Goal: Task Accomplishment & Management: Use online tool/utility

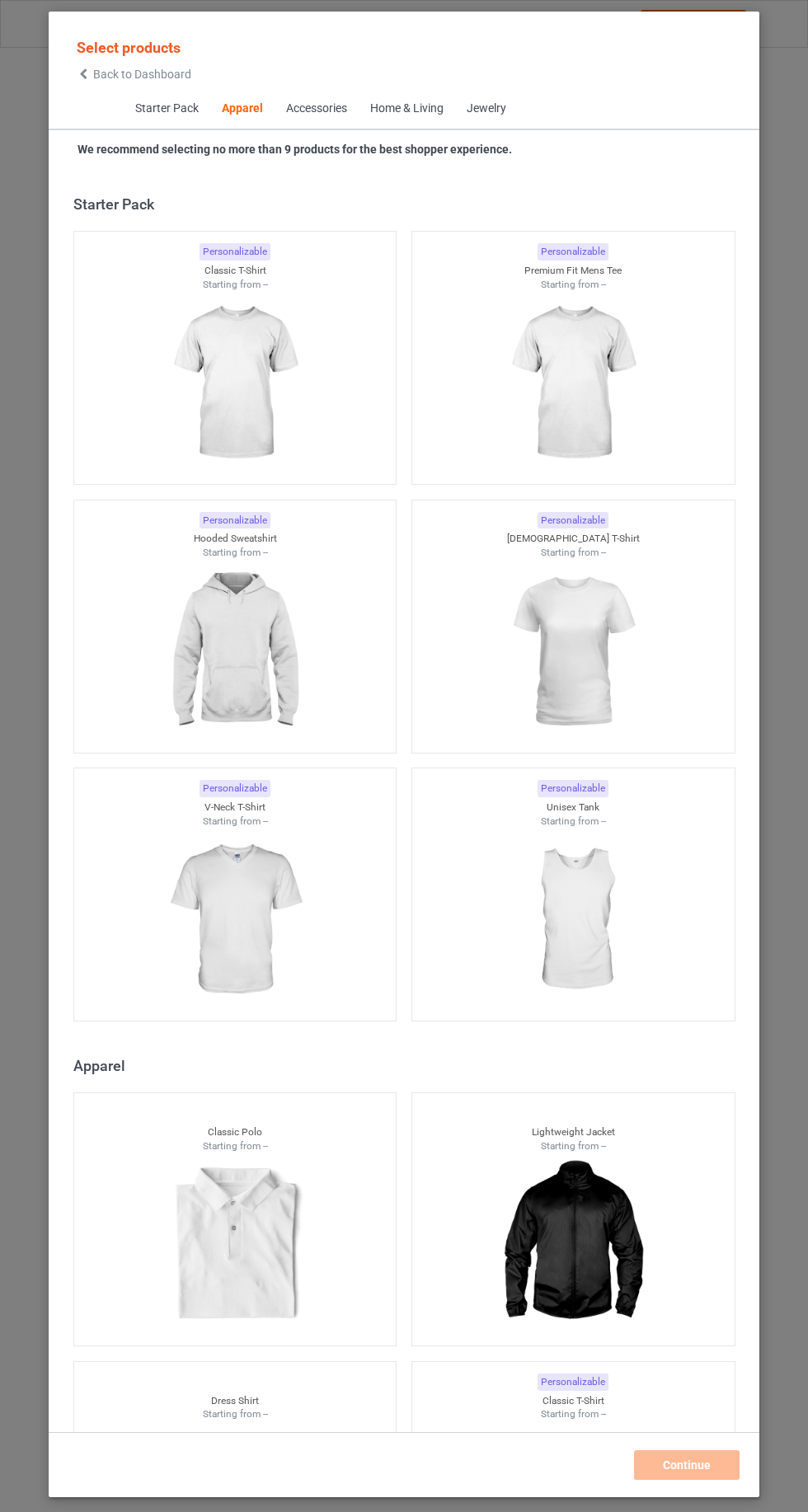
scroll to position [882, 0]
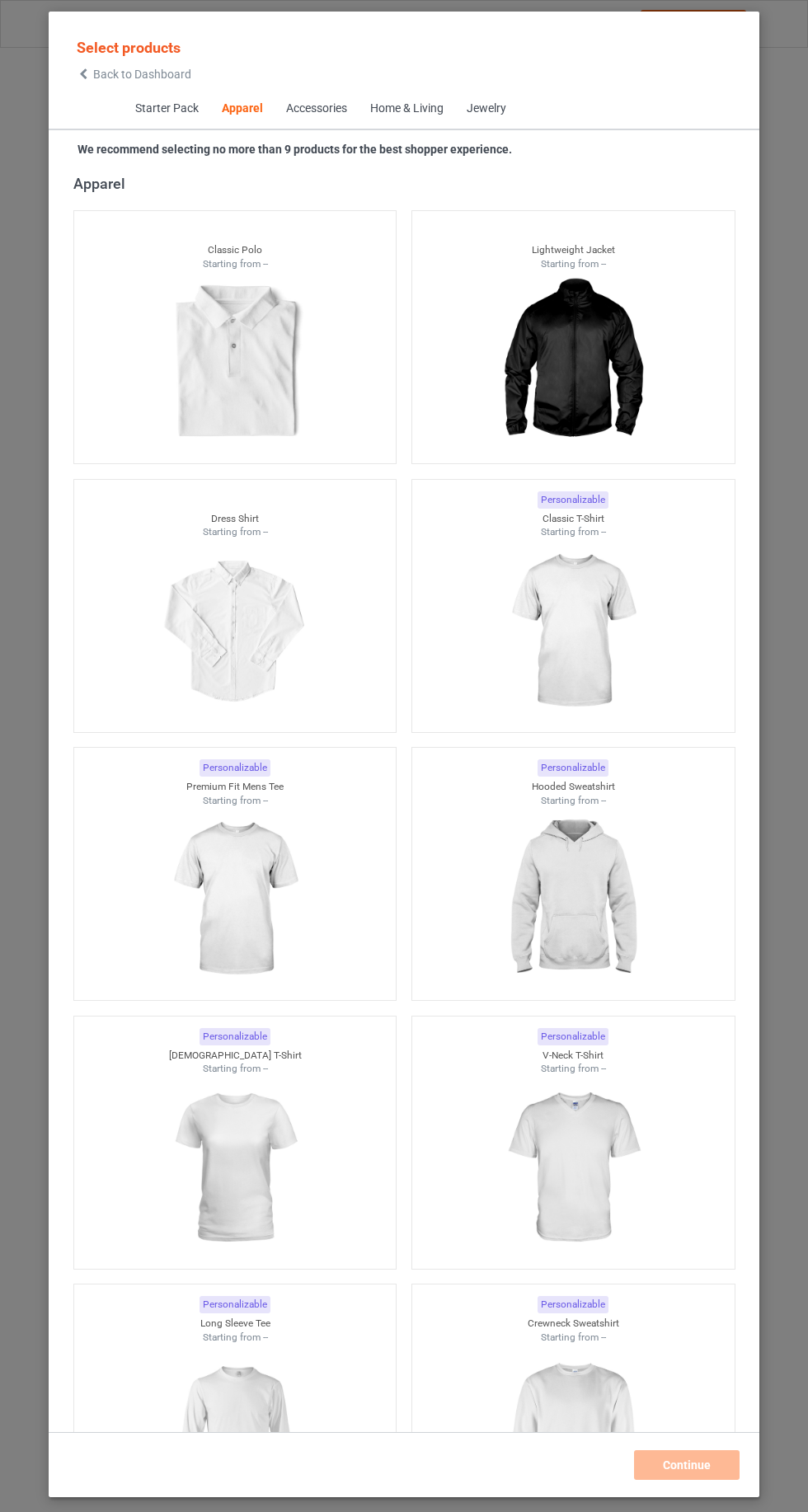
click at [84, 77] on icon at bounding box center [84, 74] width 14 height 11
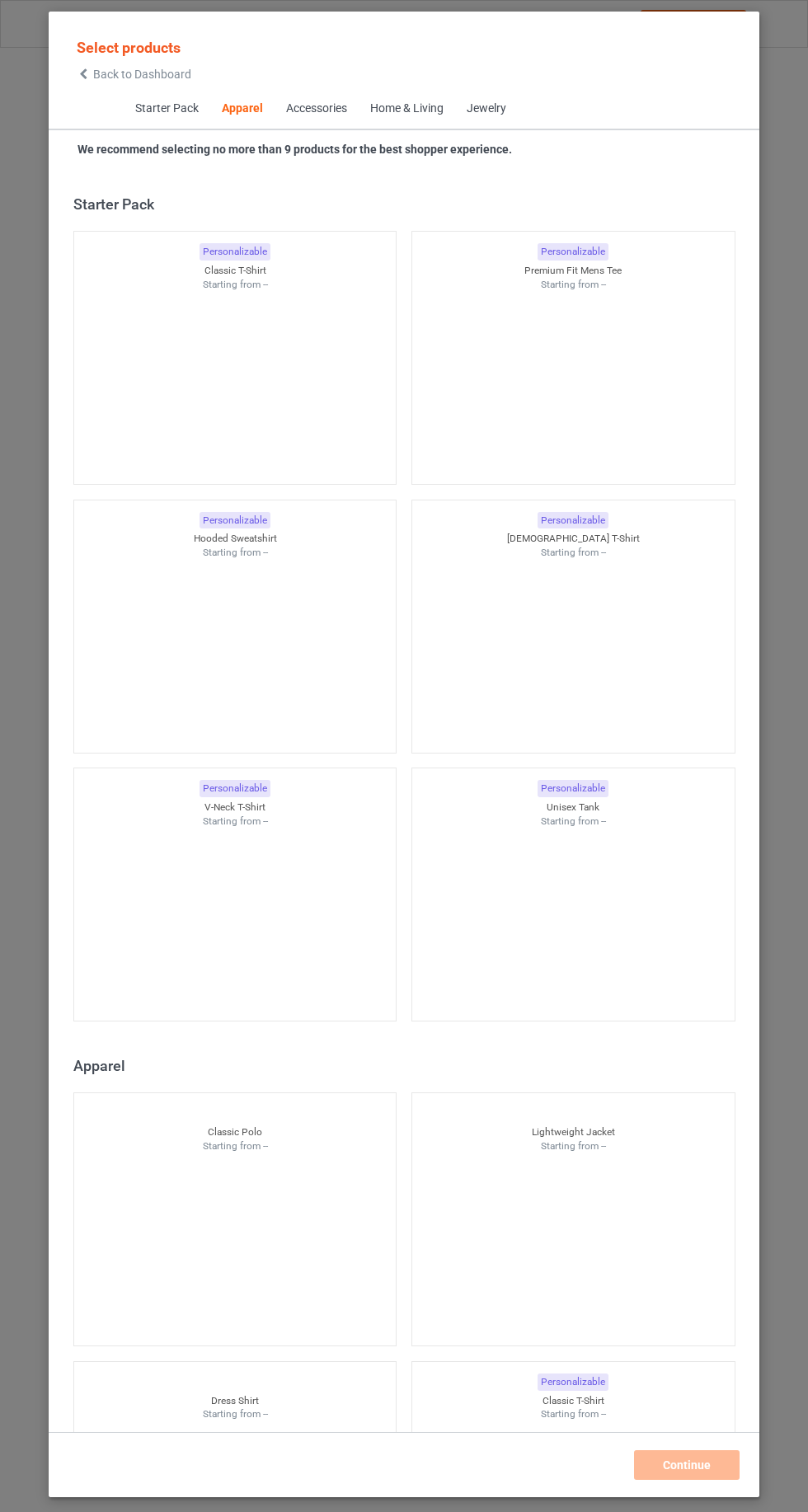
scroll to position [882, 0]
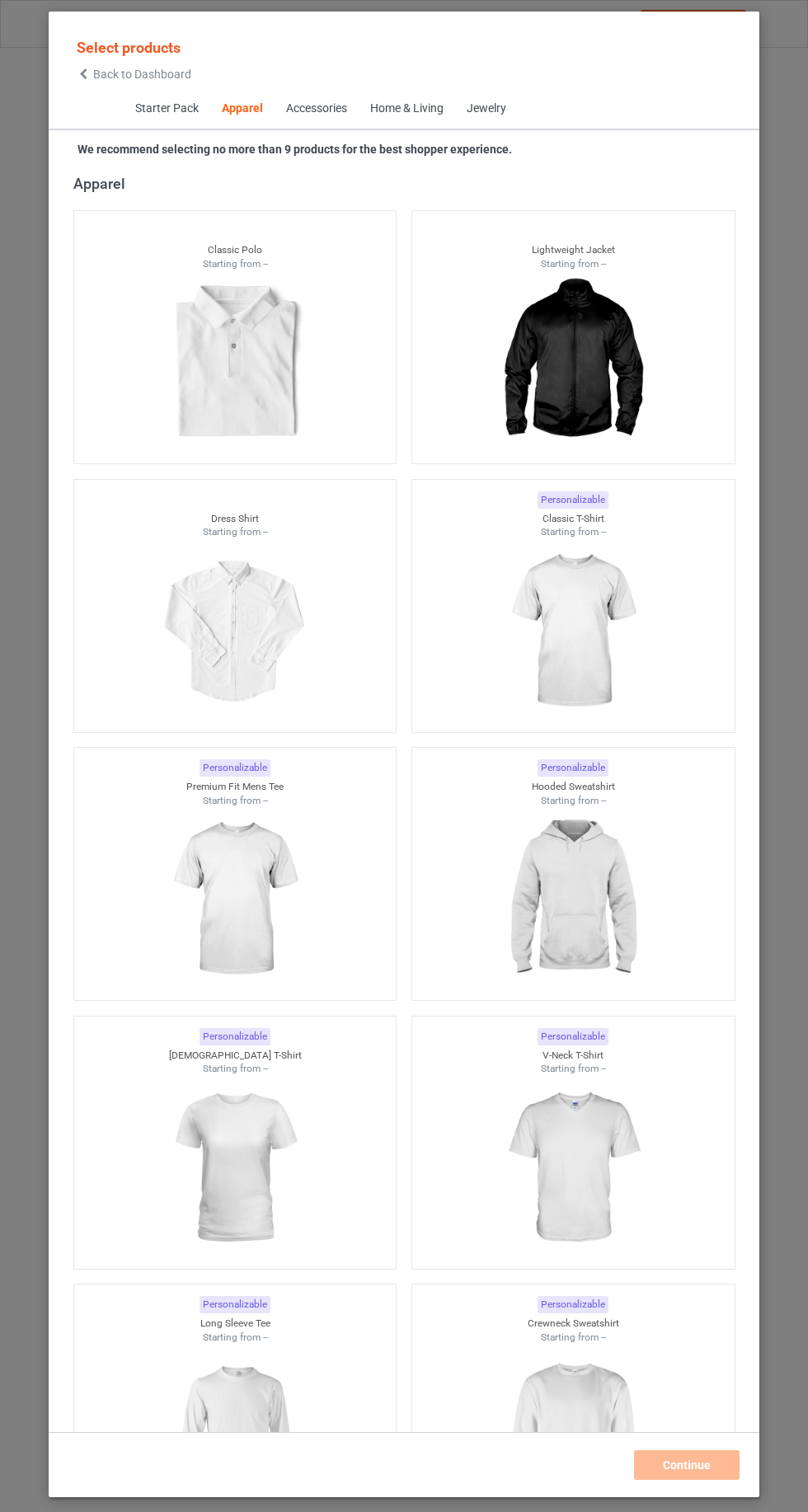
click at [84, 73] on icon at bounding box center [84, 74] width 14 height 11
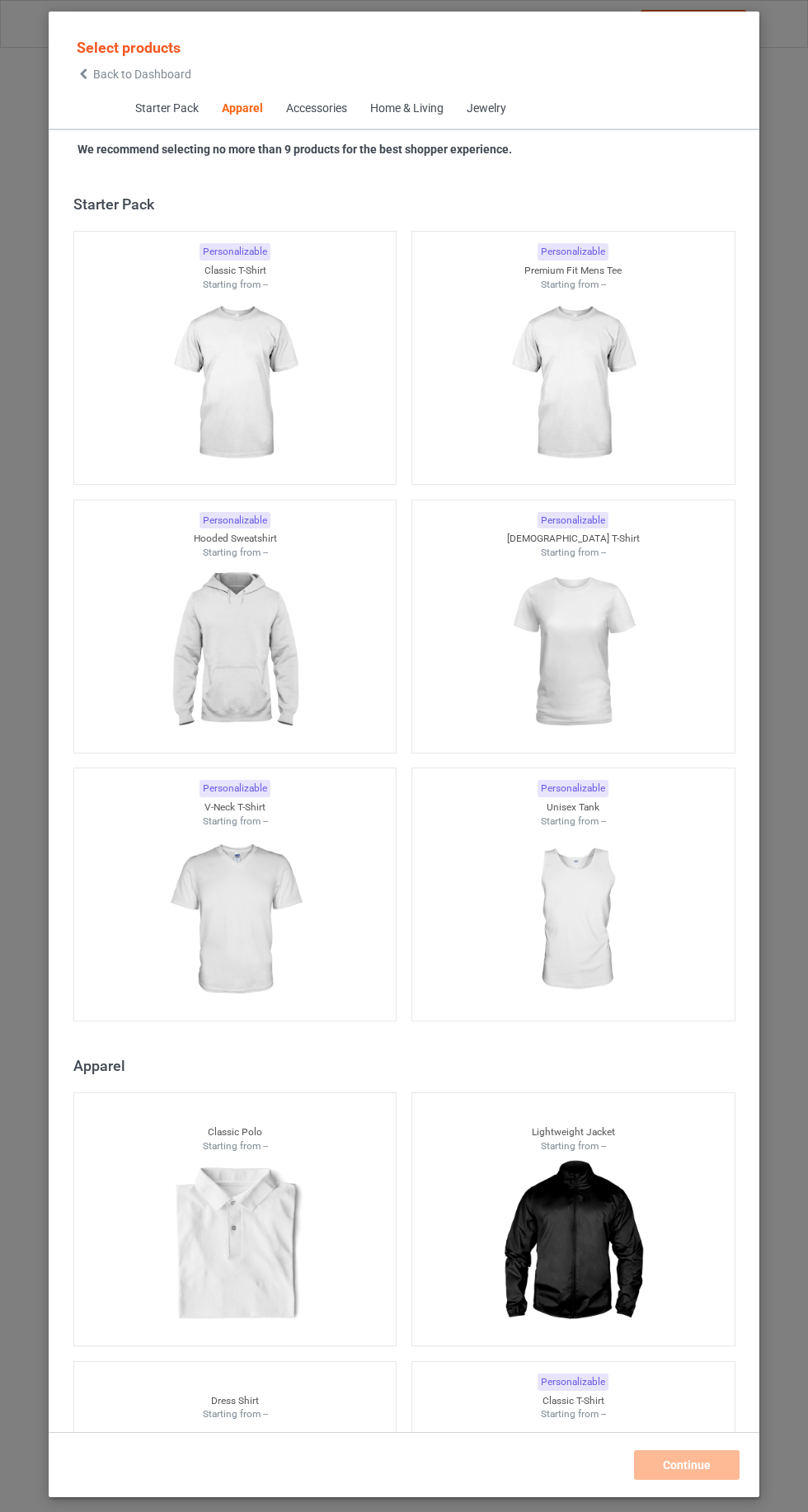
click at [97, 74] on span "Back to Dashboard" at bounding box center [142, 74] width 98 height 13
